Goal: Transaction & Acquisition: Purchase product/service

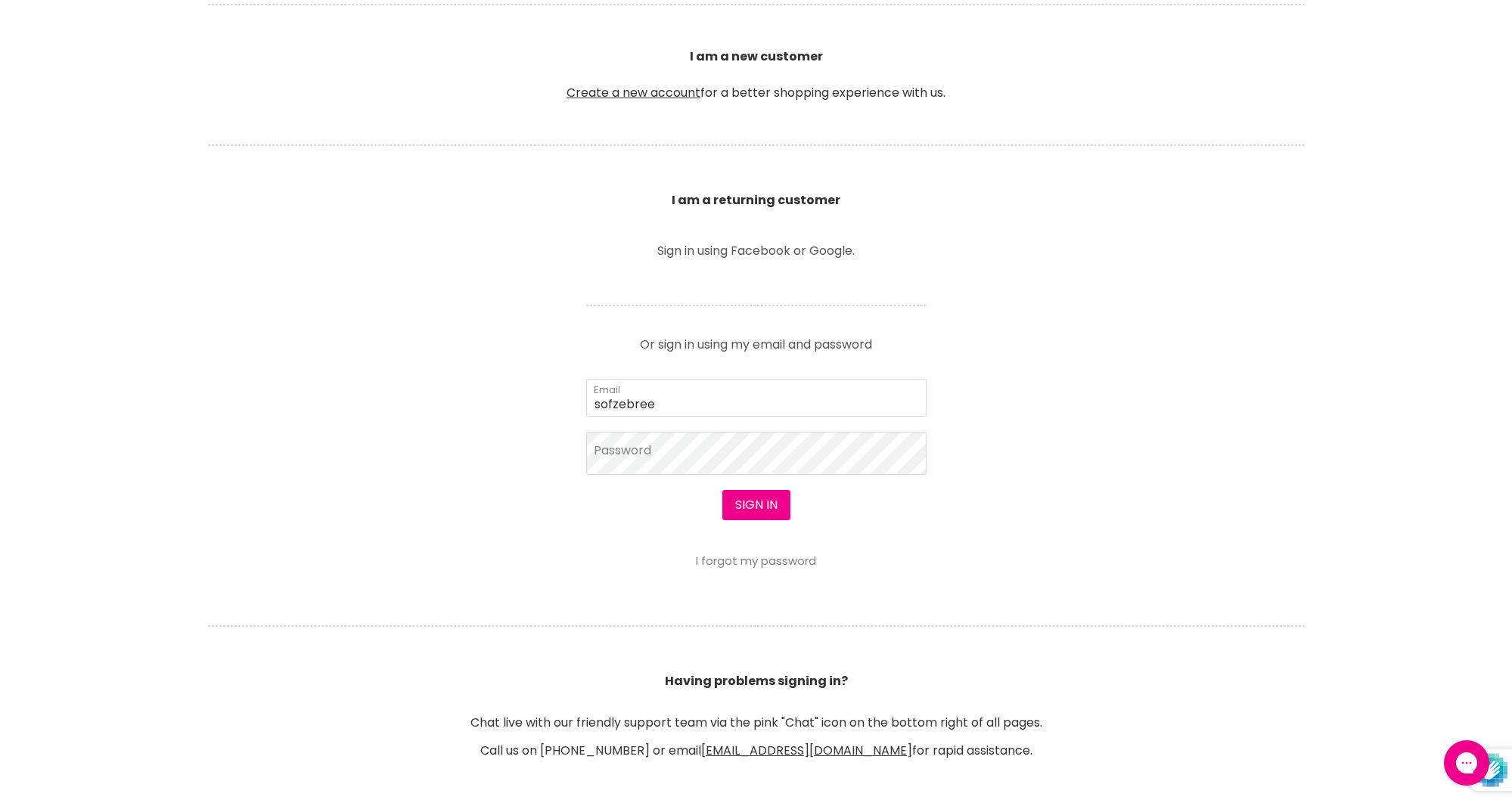
scroll to position [528, 0]
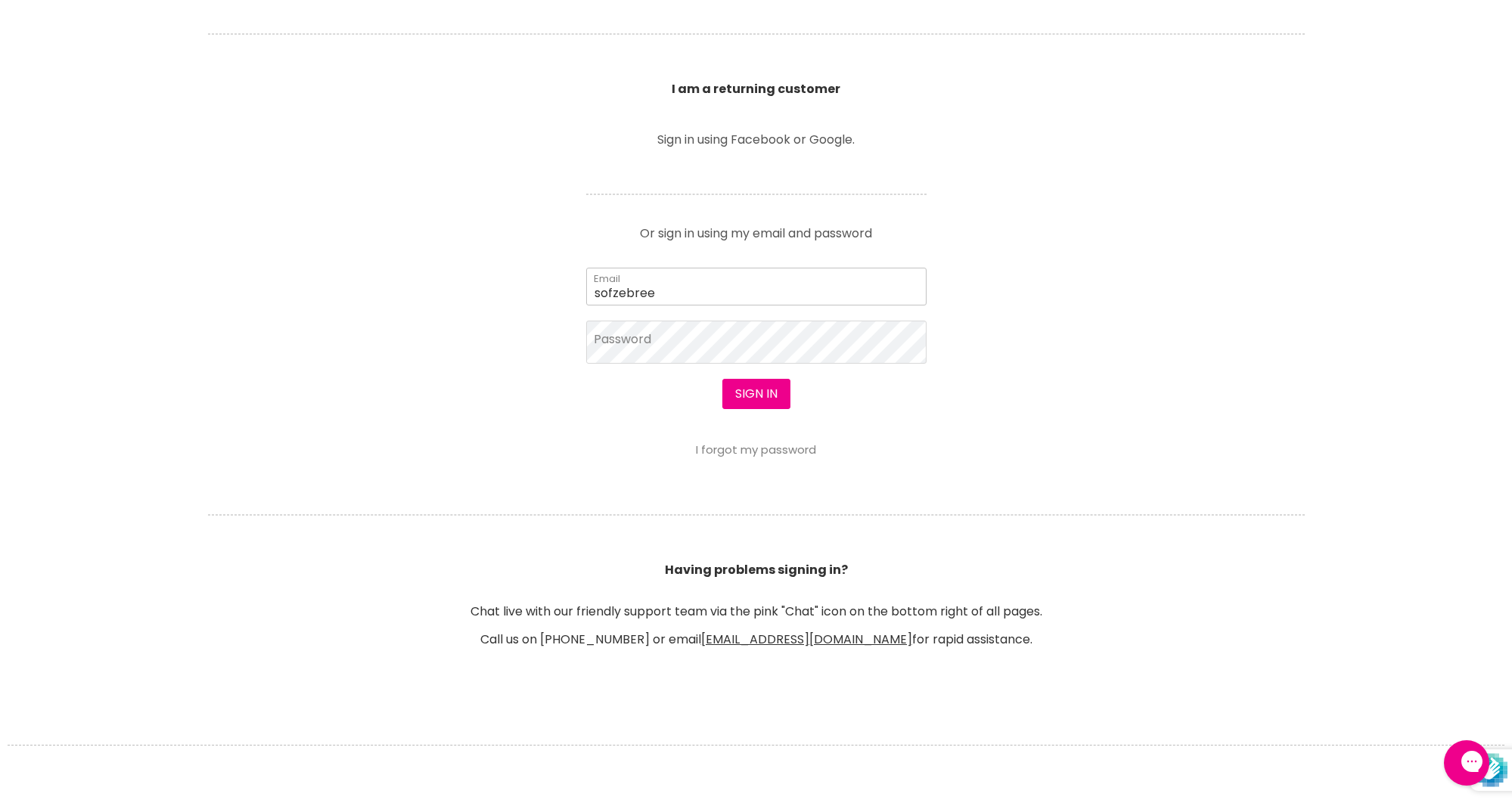
click at [719, 272] on input "sofzebree" at bounding box center [756, 286] width 340 height 38
type input "[EMAIL_ADDRESS][DOMAIN_NAME]"
click at [753, 390] on button "Sign in" at bounding box center [756, 394] width 68 height 30
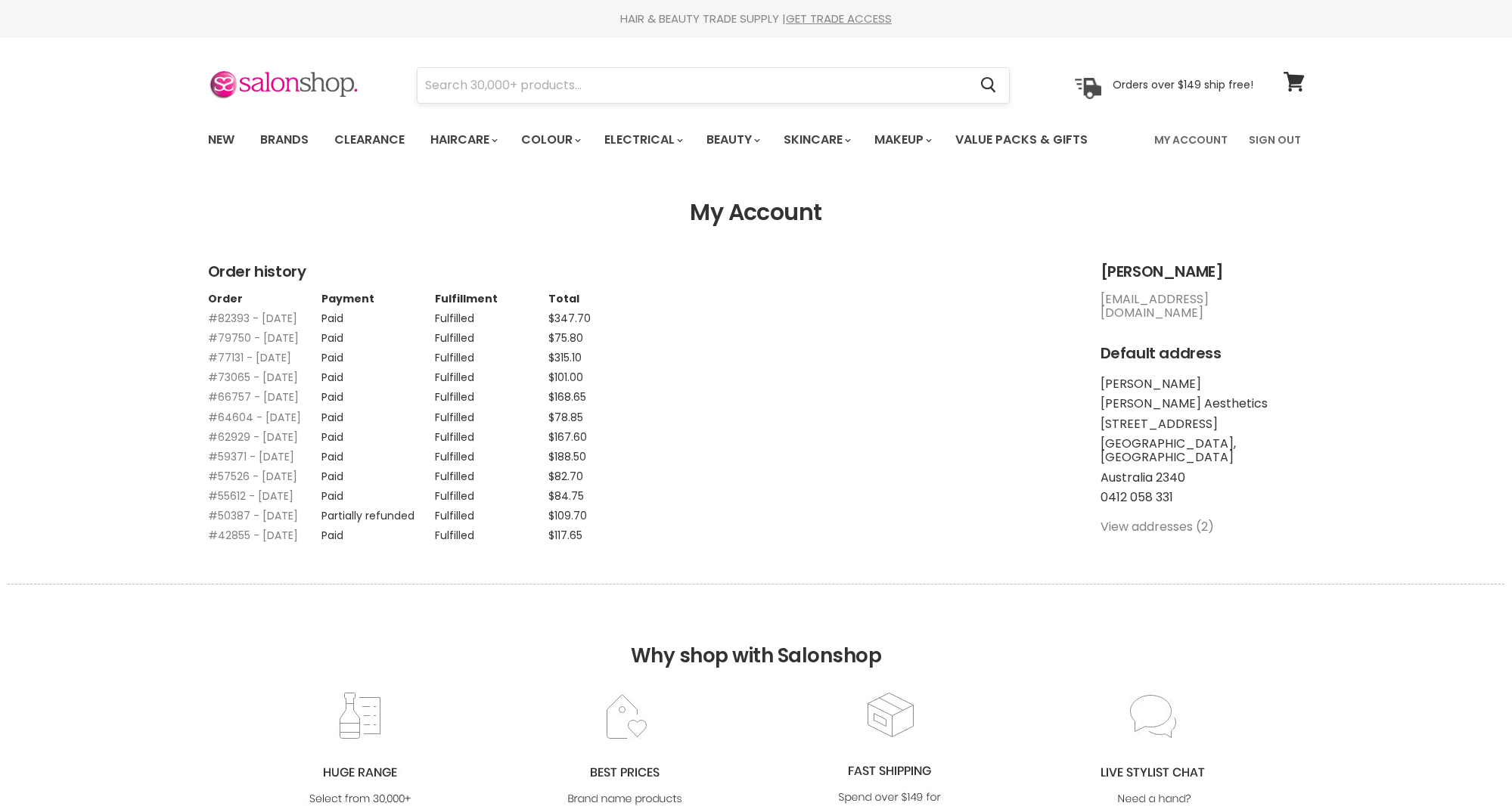
click at [562, 86] on input "Search" at bounding box center [693, 85] width 551 height 35
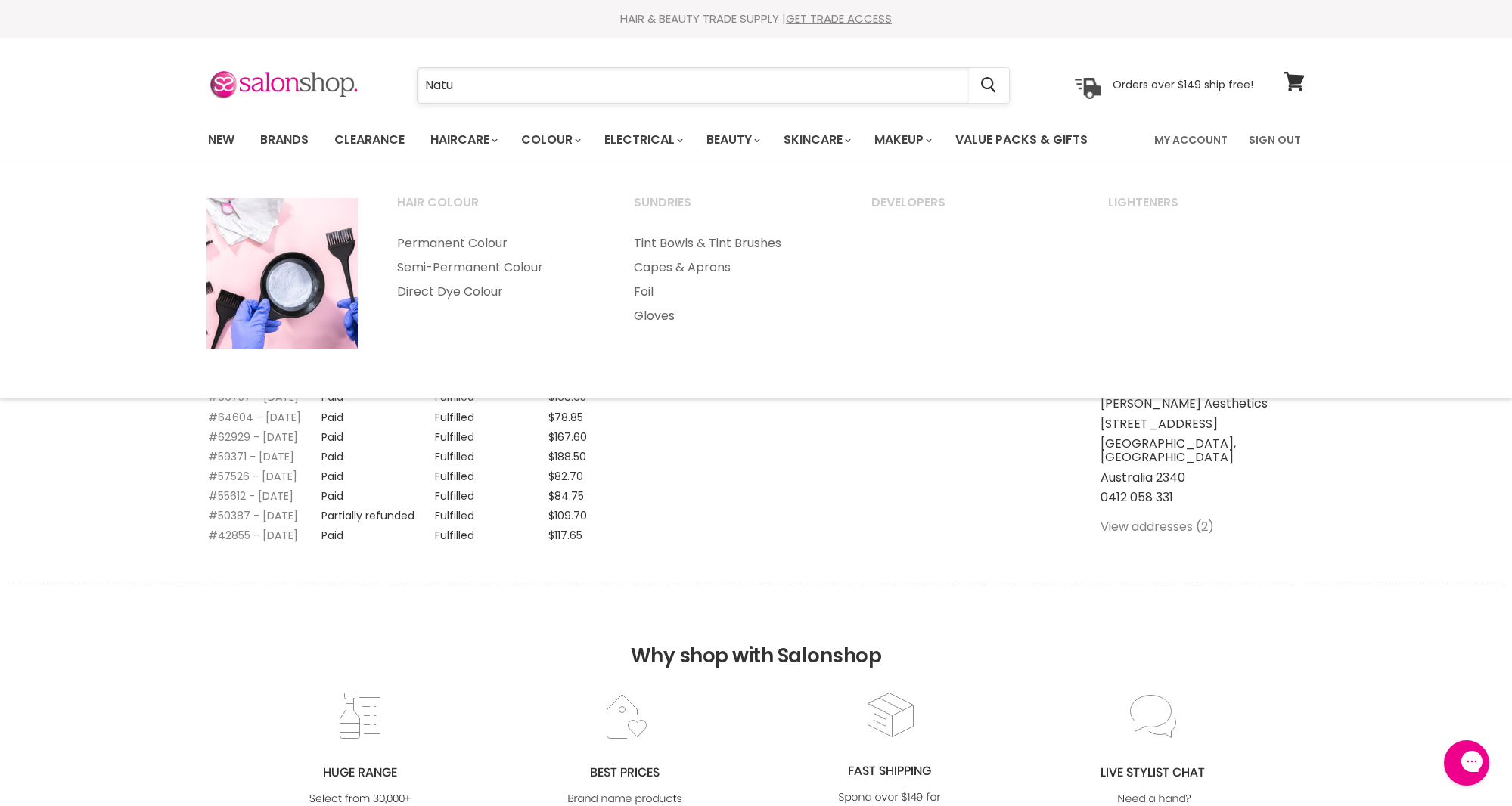
click at [513, 88] on input "Natu" at bounding box center [693, 85] width 551 height 35
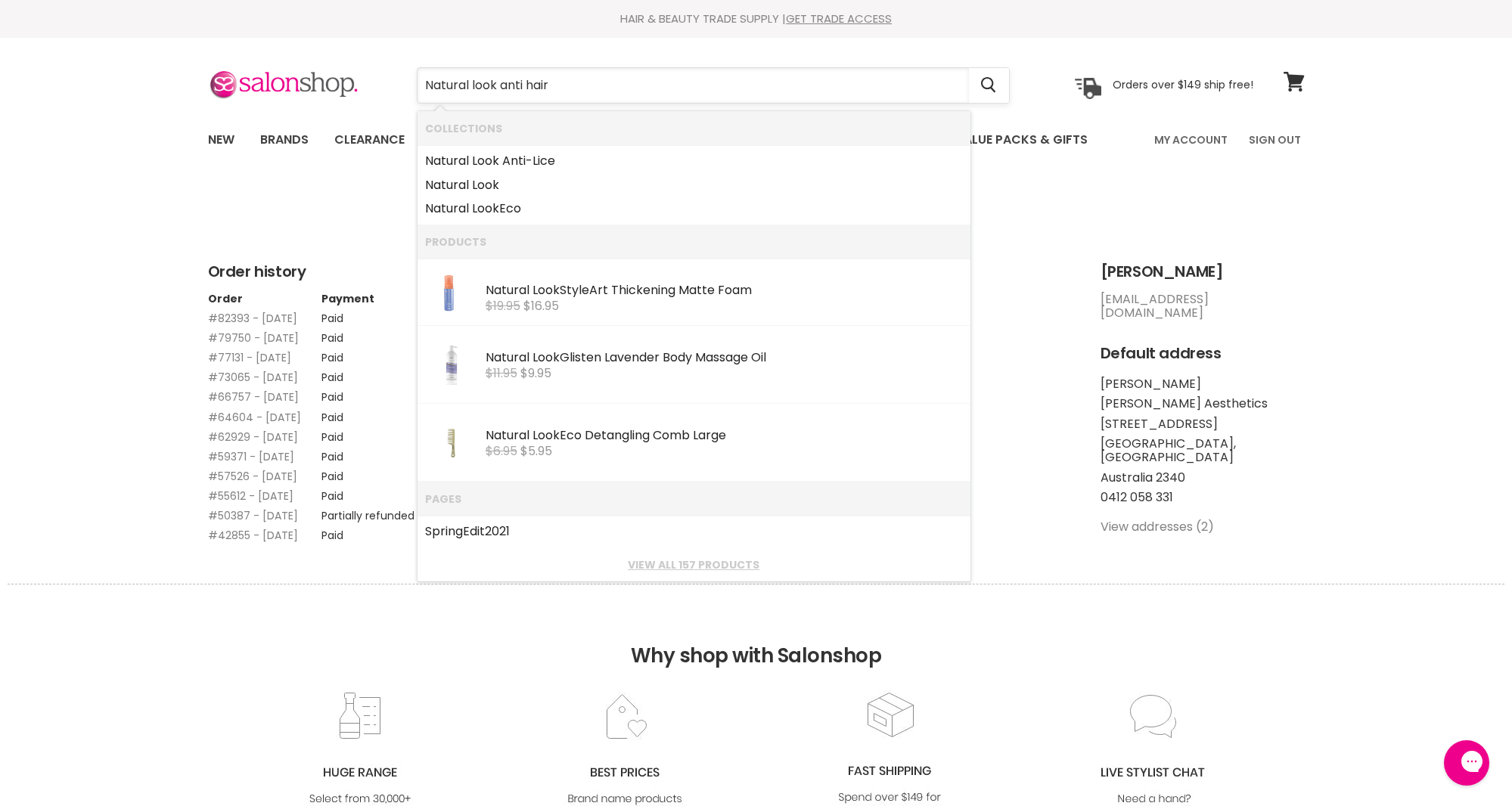
type input "Natural look anti hair"
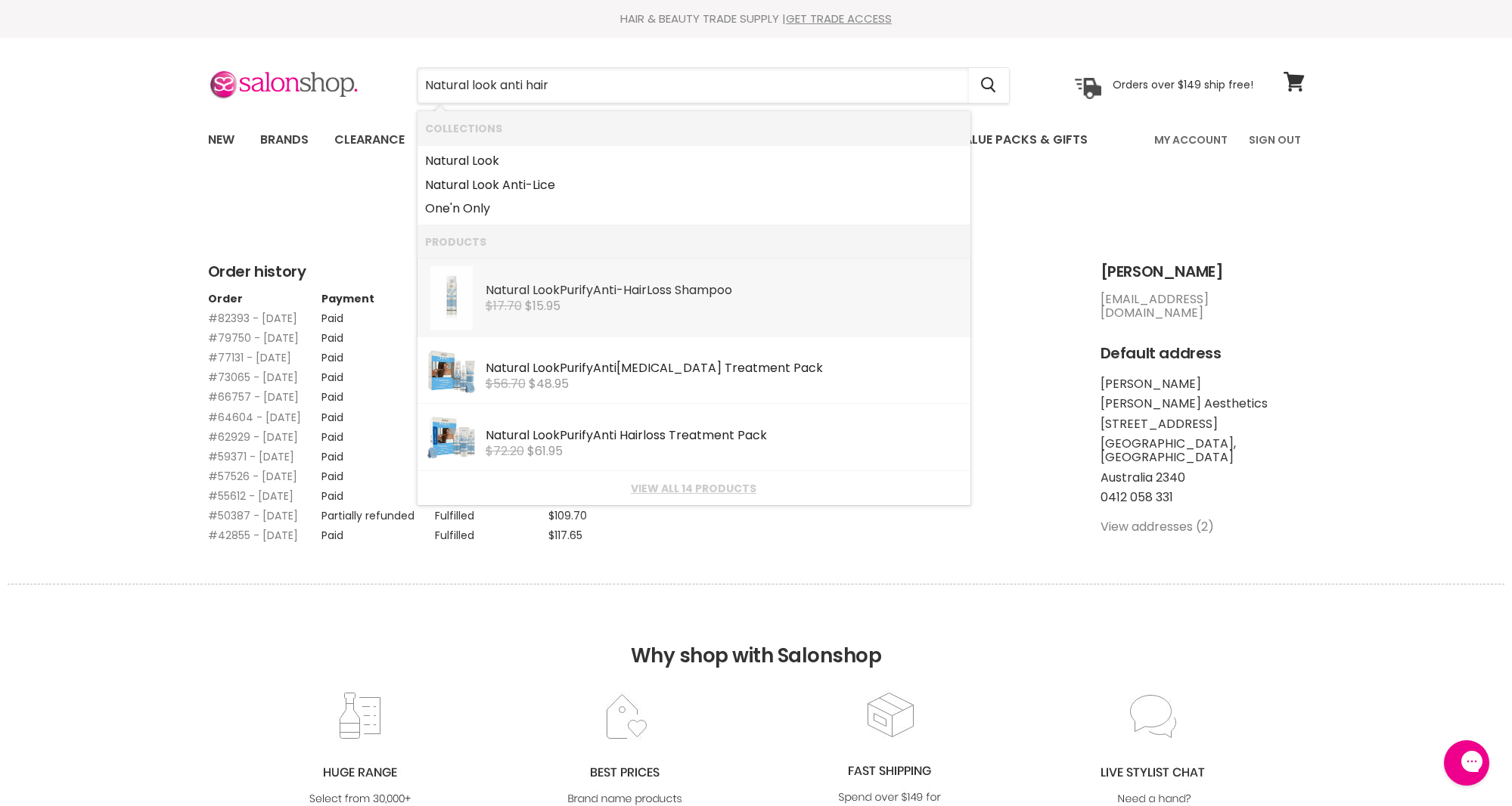
click at [688, 285] on div "Natural Look Purify Anti - Hair Loss Shampoo" at bounding box center [724, 292] width 477 height 16
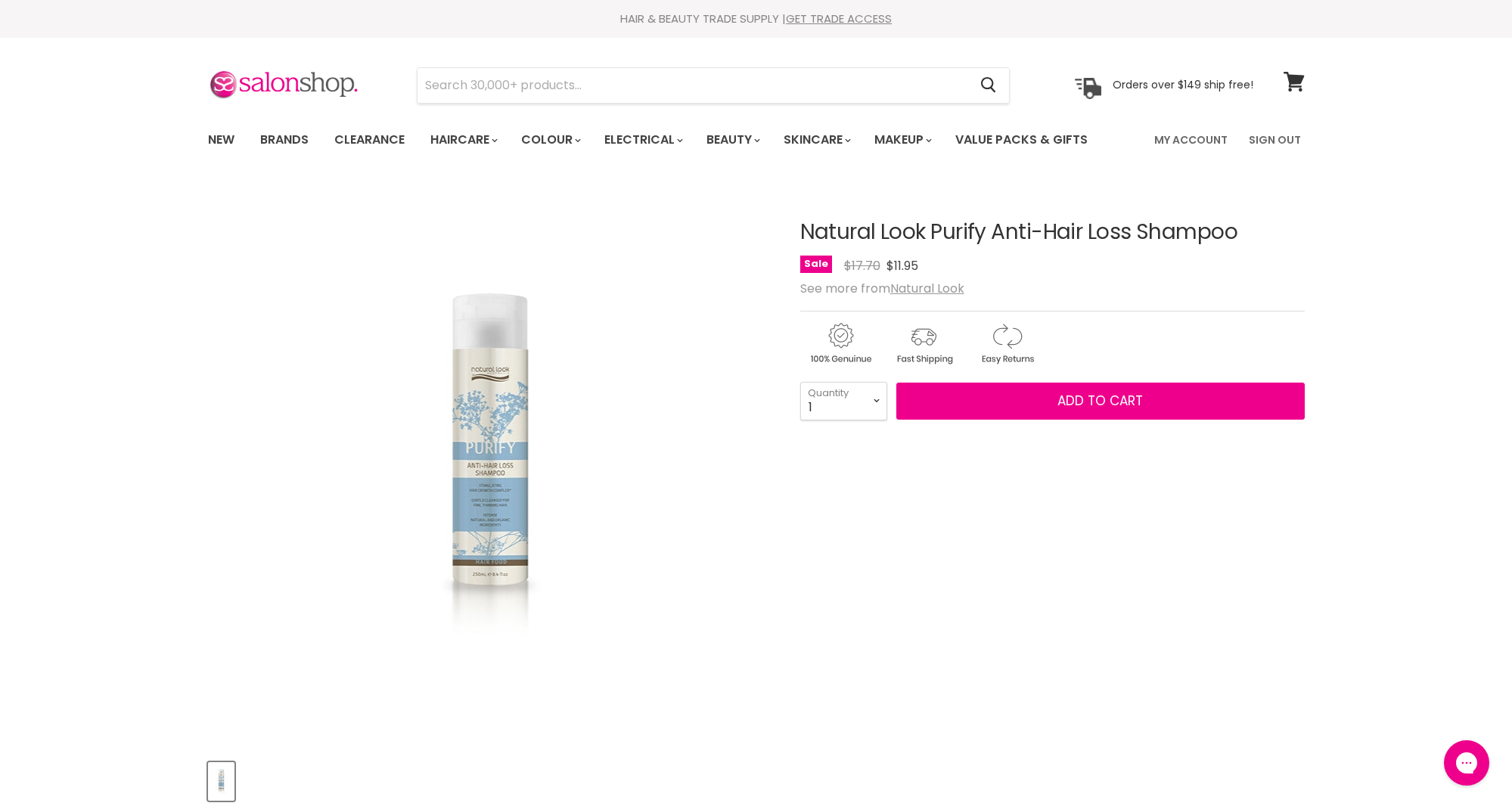
drag, startPoint x: 879, startPoint y: 263, endPoint x: 972, endPoint y: 270, distance: 93.3
click at [972, 270] on div "Sale Original Price $17.70 Current Price $11.95" at bounding box center [1051, 266] width 504 height 21
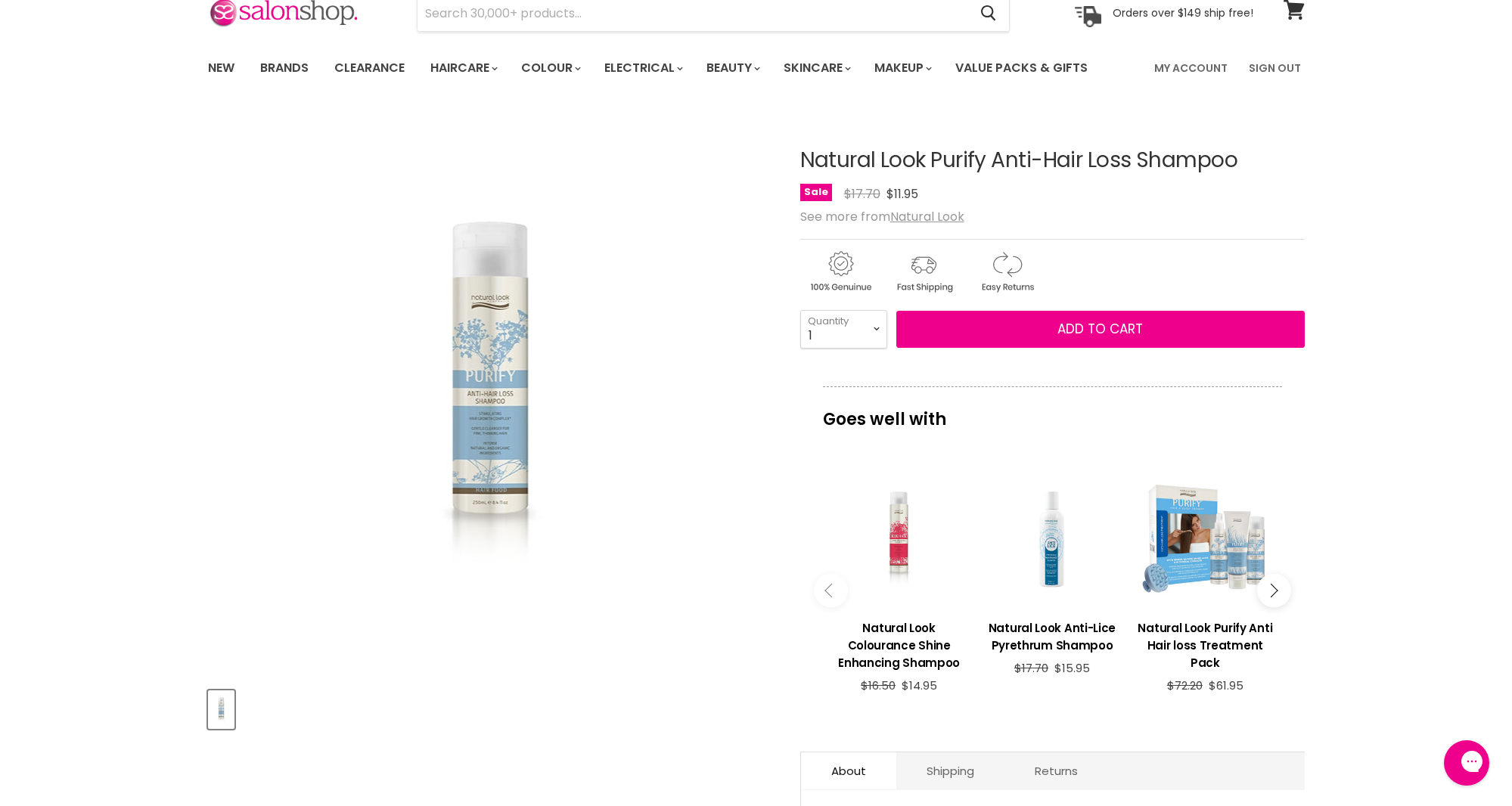
click at [681, 549] on div "Click or scroll to zoom Tap or pinch to zoom" at bounding box center [491, 394] width 565 height 565
